Goal: Find specific page/section: Find specific page/section

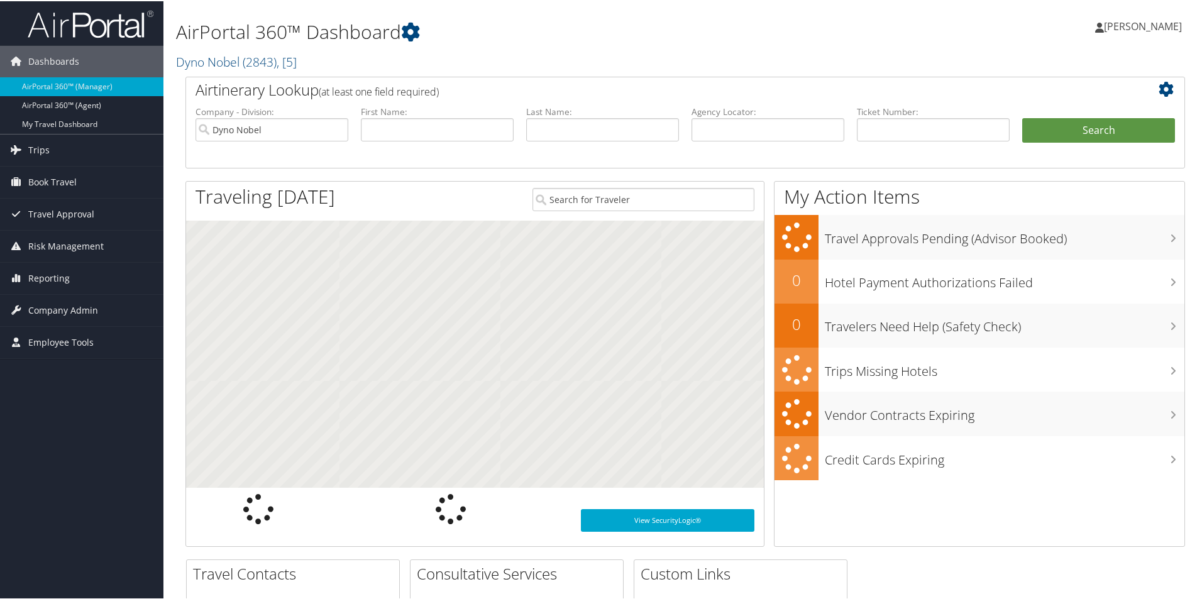
click at [257, 70] on div "AirPortal 360™ Dashboard Dyno Nobel ( 2843 ) , [ 5 ] Cherokee Nation Businesses…" at bounding box center [515, 40] width 679 height 69
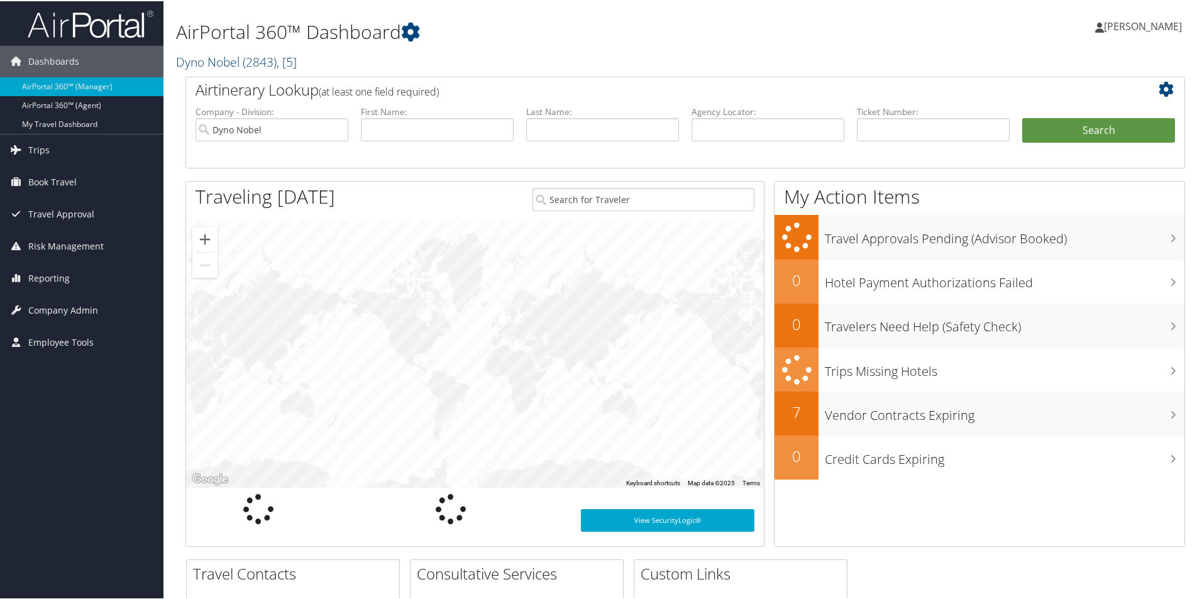
click at [252, 64] on span "( 2843 )" at bounding box center [260, 60] width 34 height 17
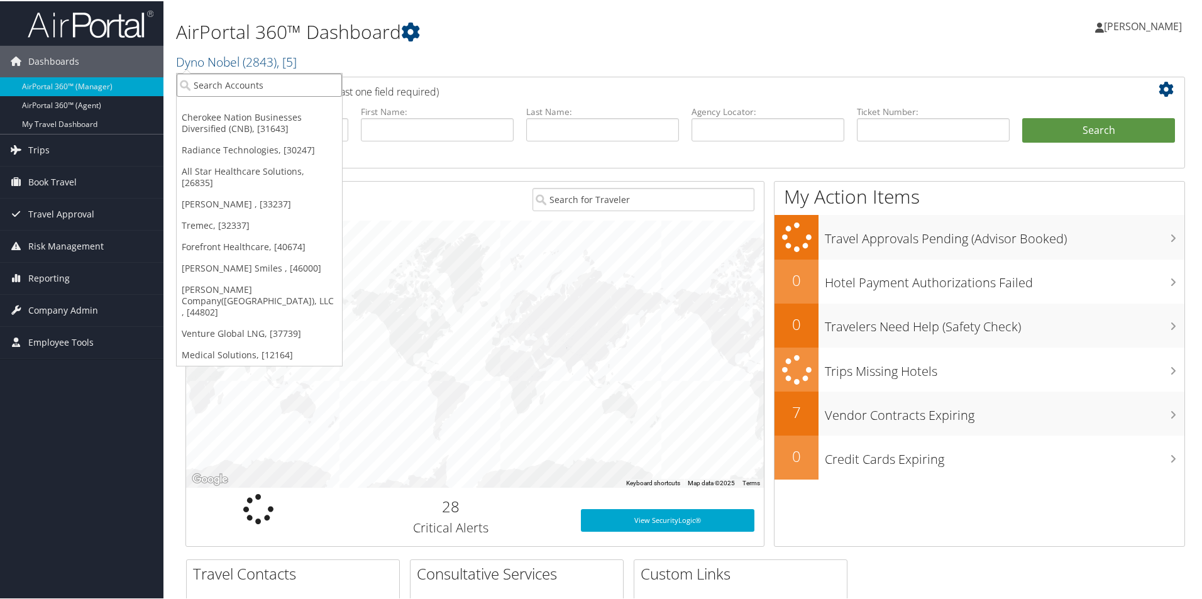
click at [252, 82] on input "search" at bounding box center [259, 83] width 165 height 23
type input "antolin"
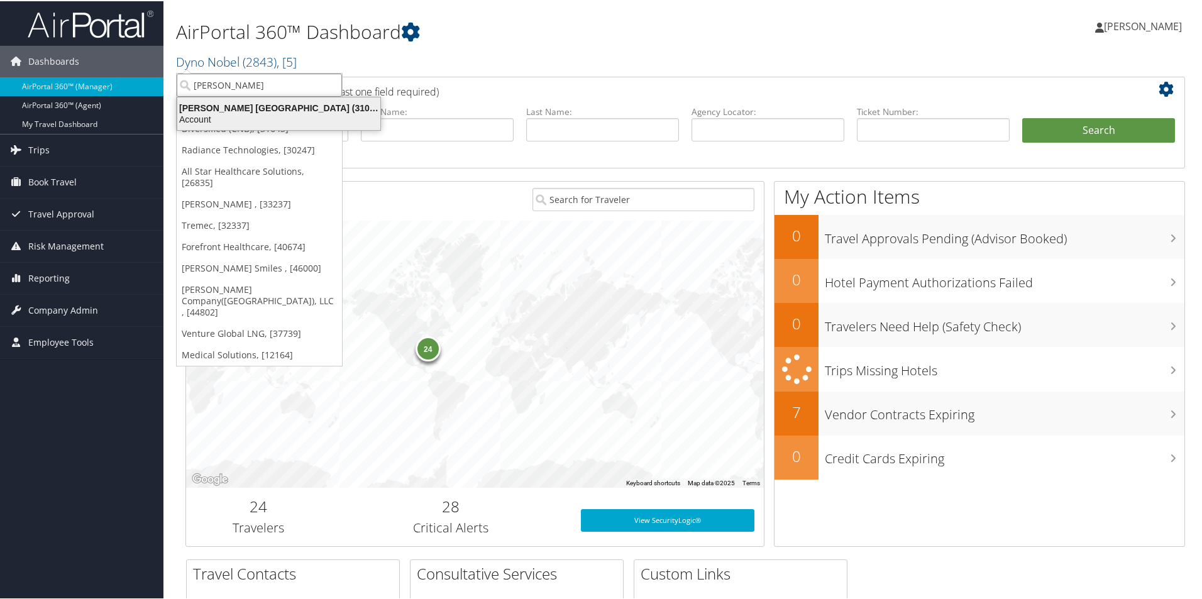
click at [249, 112] on div "Antolin North America (3105), [33803]" at bounding box center [279, 106] width 218 height 11
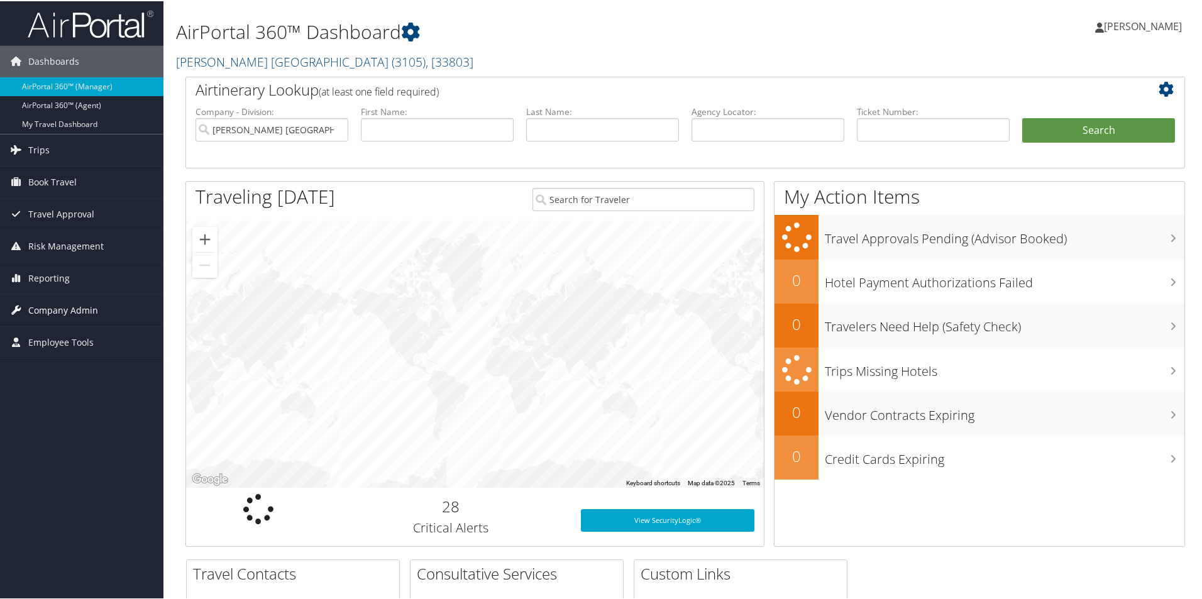
click at [73, 316] on span "Company Admin" at bounding box center [63, 309] width 70 height 31
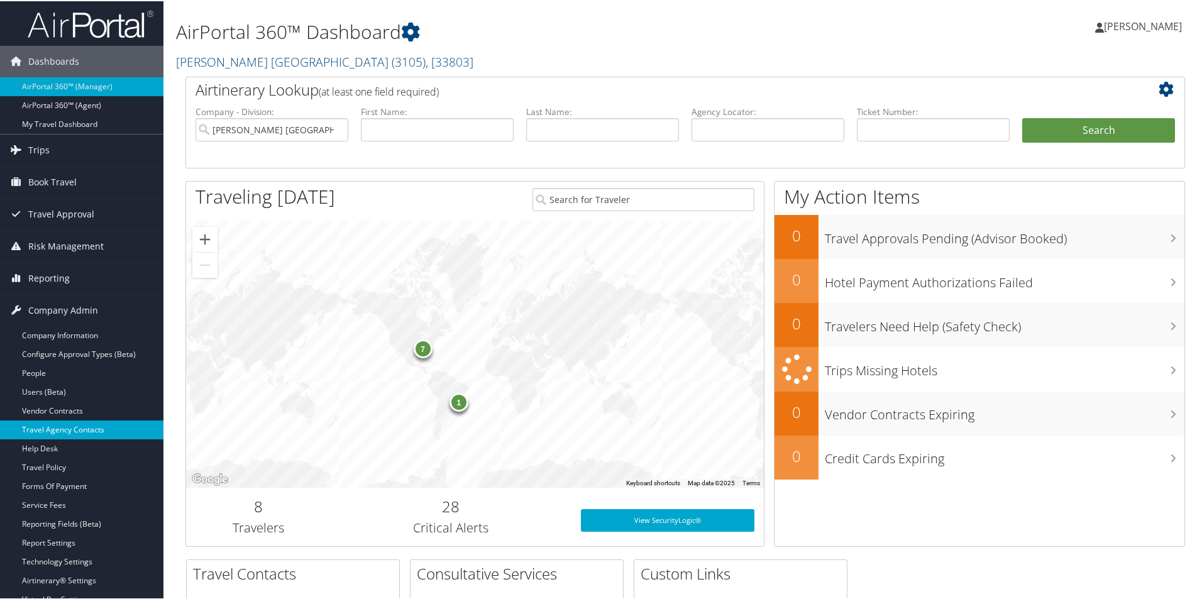
click at [60, 424] on link "Travel Agency Contacts" at bounding box center [81, 428] width 163 height 19
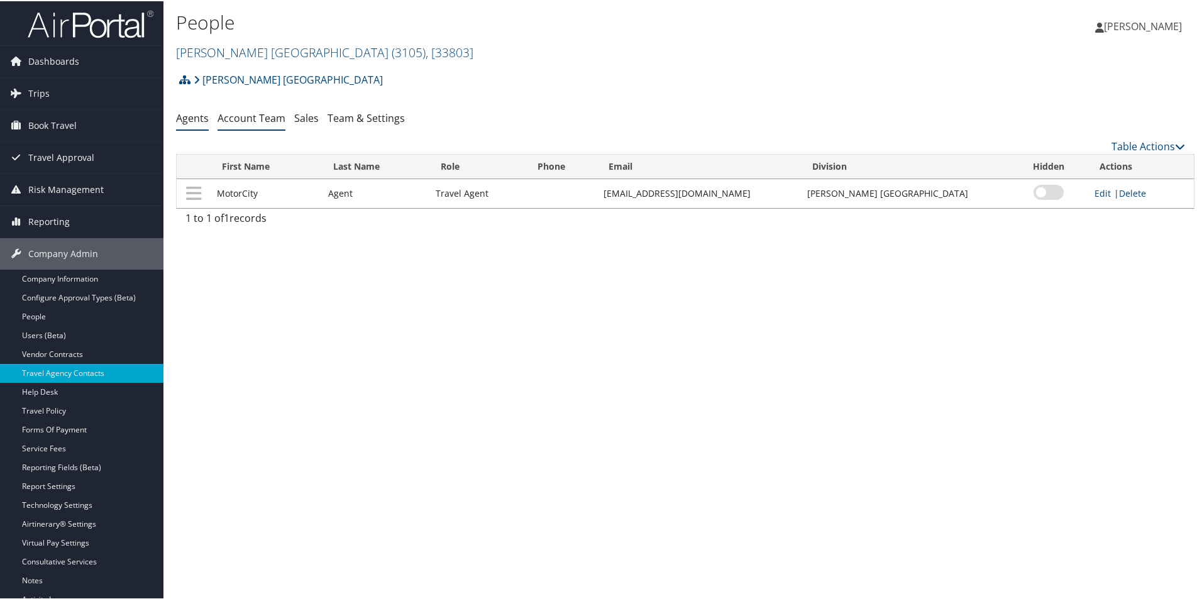
click at [246, 119] on link "Account Team" at bounding box center [251, 117] width 68 height 14
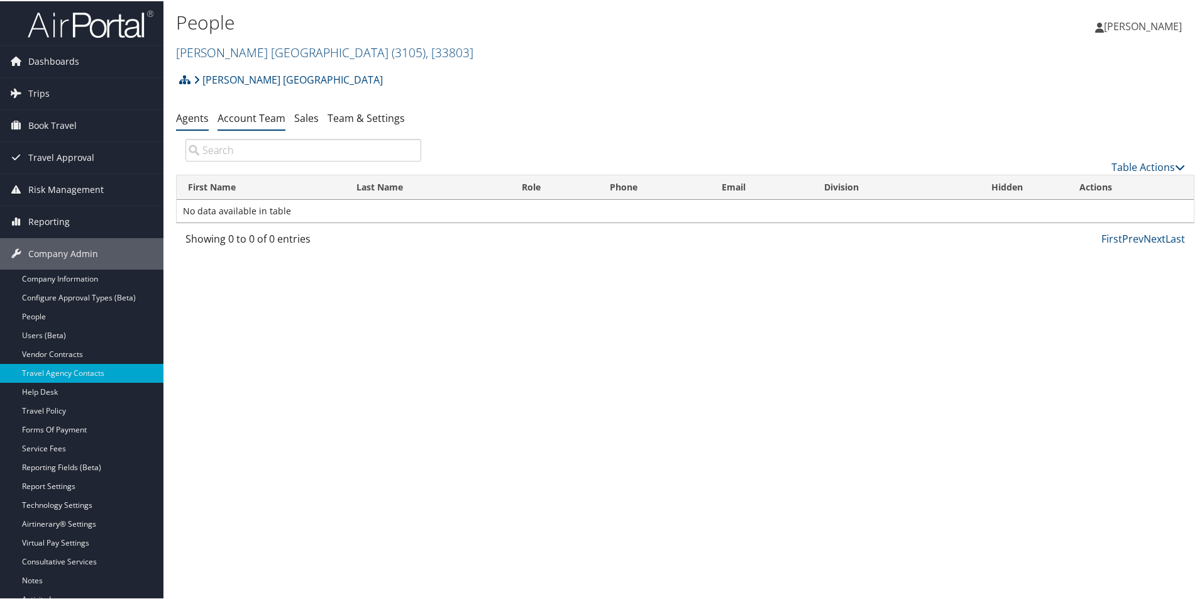
click at [201, 118] on link "Agents" at bounding box center [192, 117] width 33 height 14
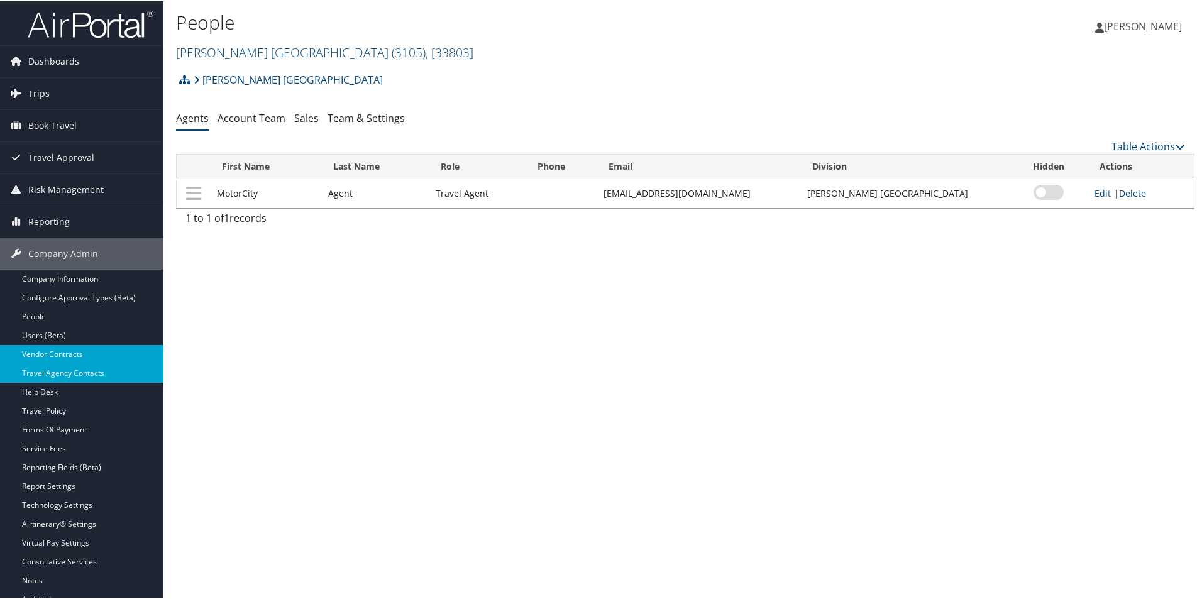
click at [94, 350] on link "Vendor Contracts" at bounding box center [81, 353] width 163 height 19
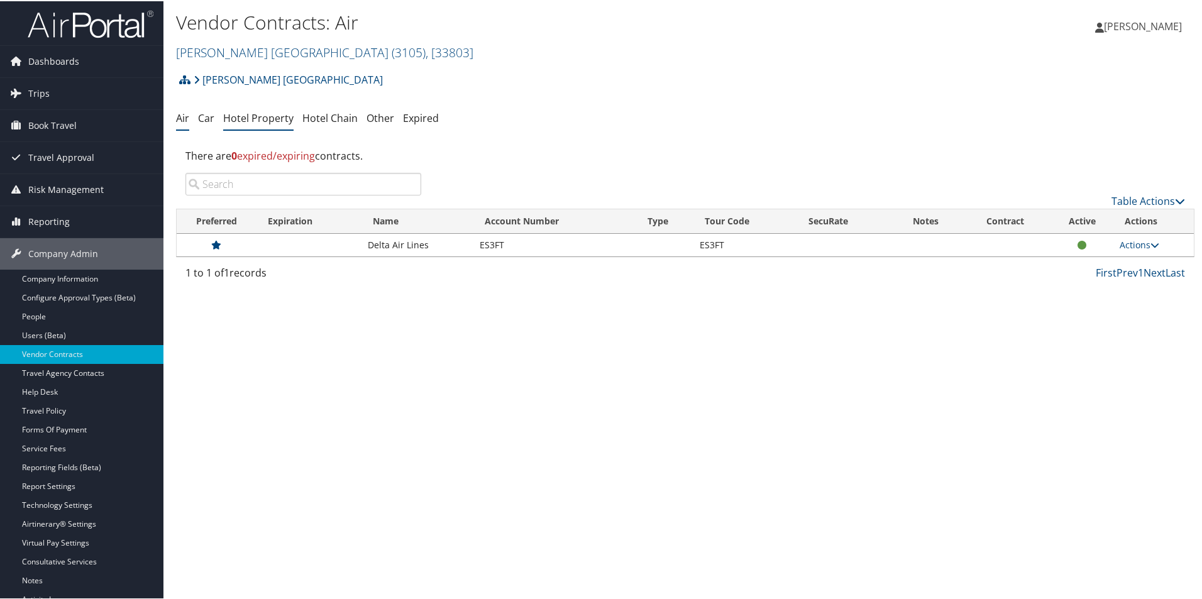
click at [250, 120] on link "Hotel Property" at bounding box center [258, 117] width 70 height 14
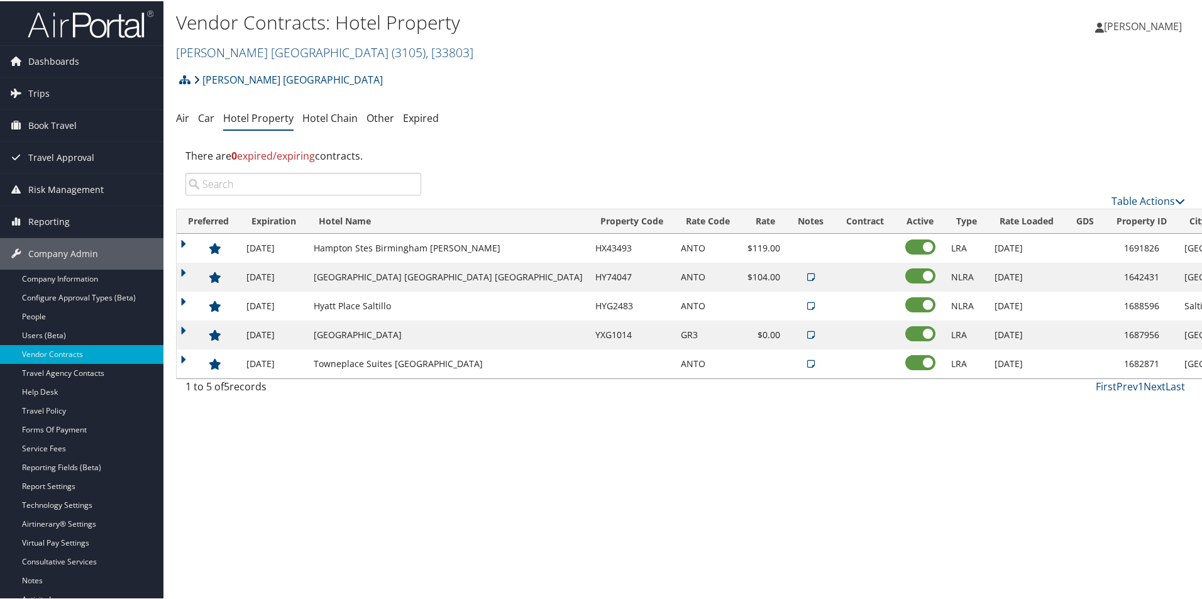
click at [807, 336] on icon at bounding box center [811, 333] width 8 height 9
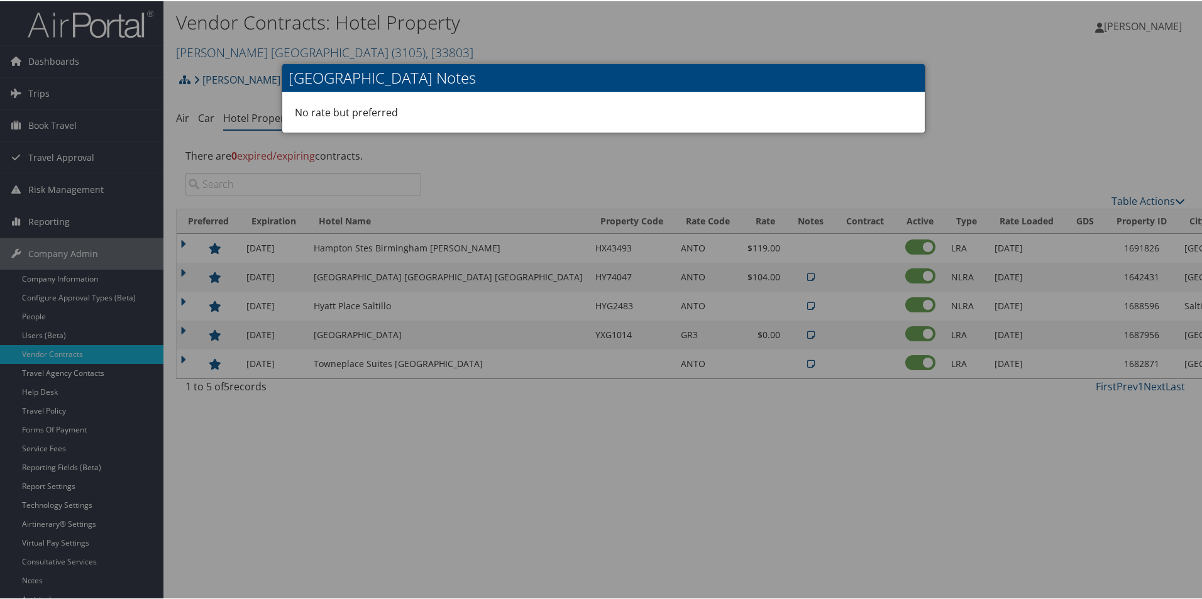
click at [691, 336] on div at bounding box center [603, 299] width 1207 height 599
